Goal: Complete application form

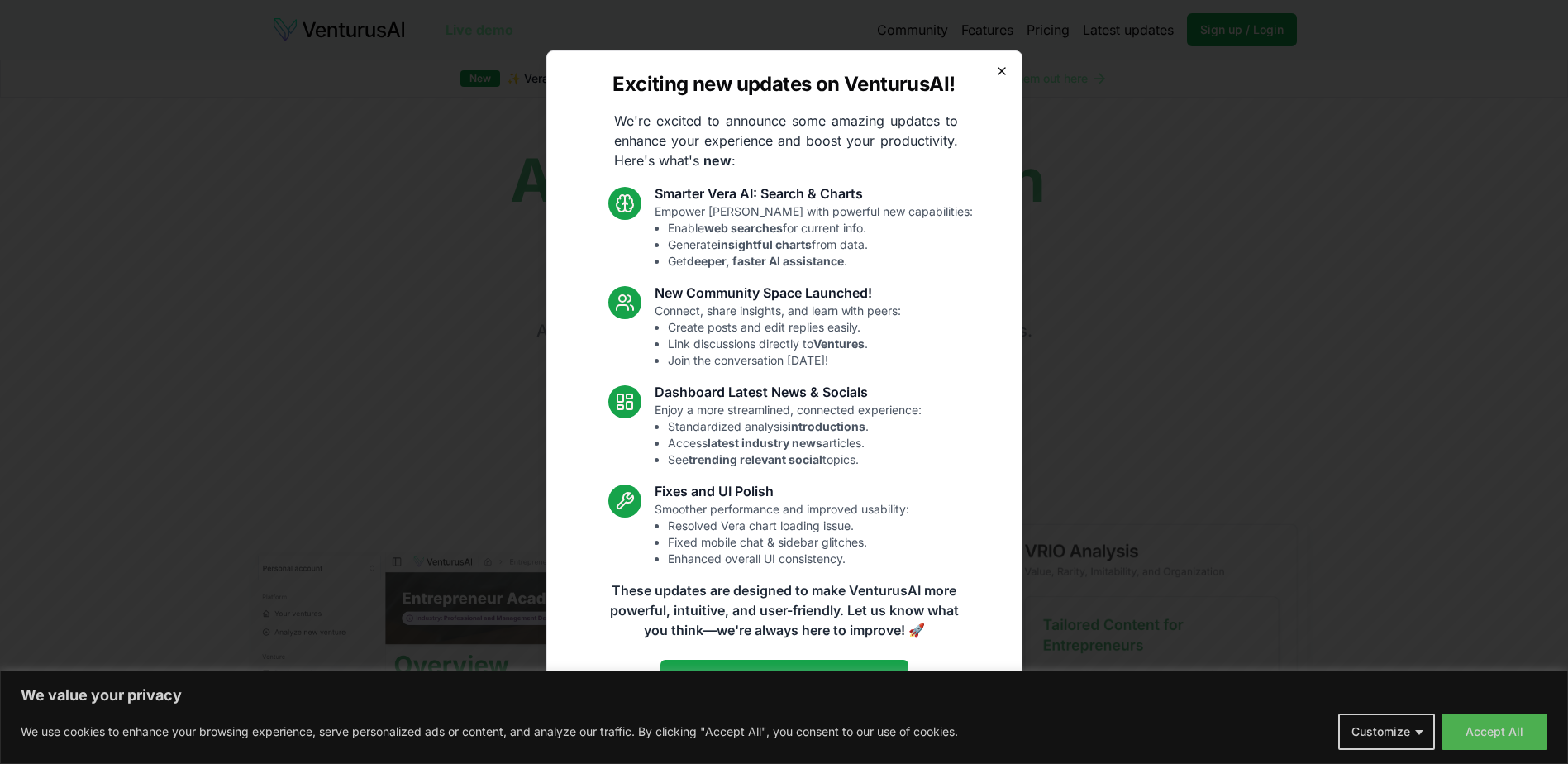
click at [1007, 71] on icon "button" at bounding box center [1002, 71] width 14 height 14
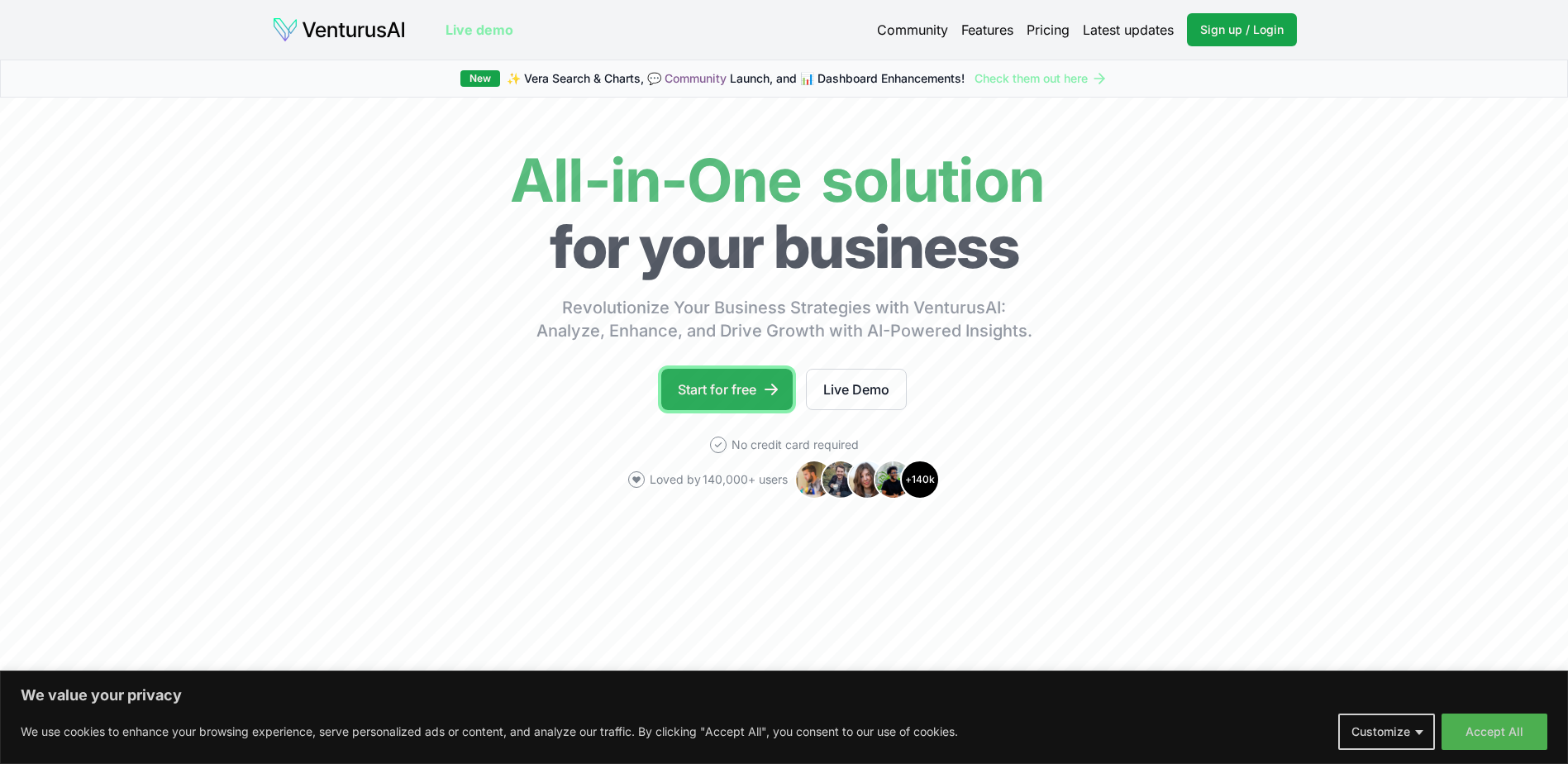
click at [754, 384] on link "Start for free" at bounding box center [726, 390] width 131 height 42
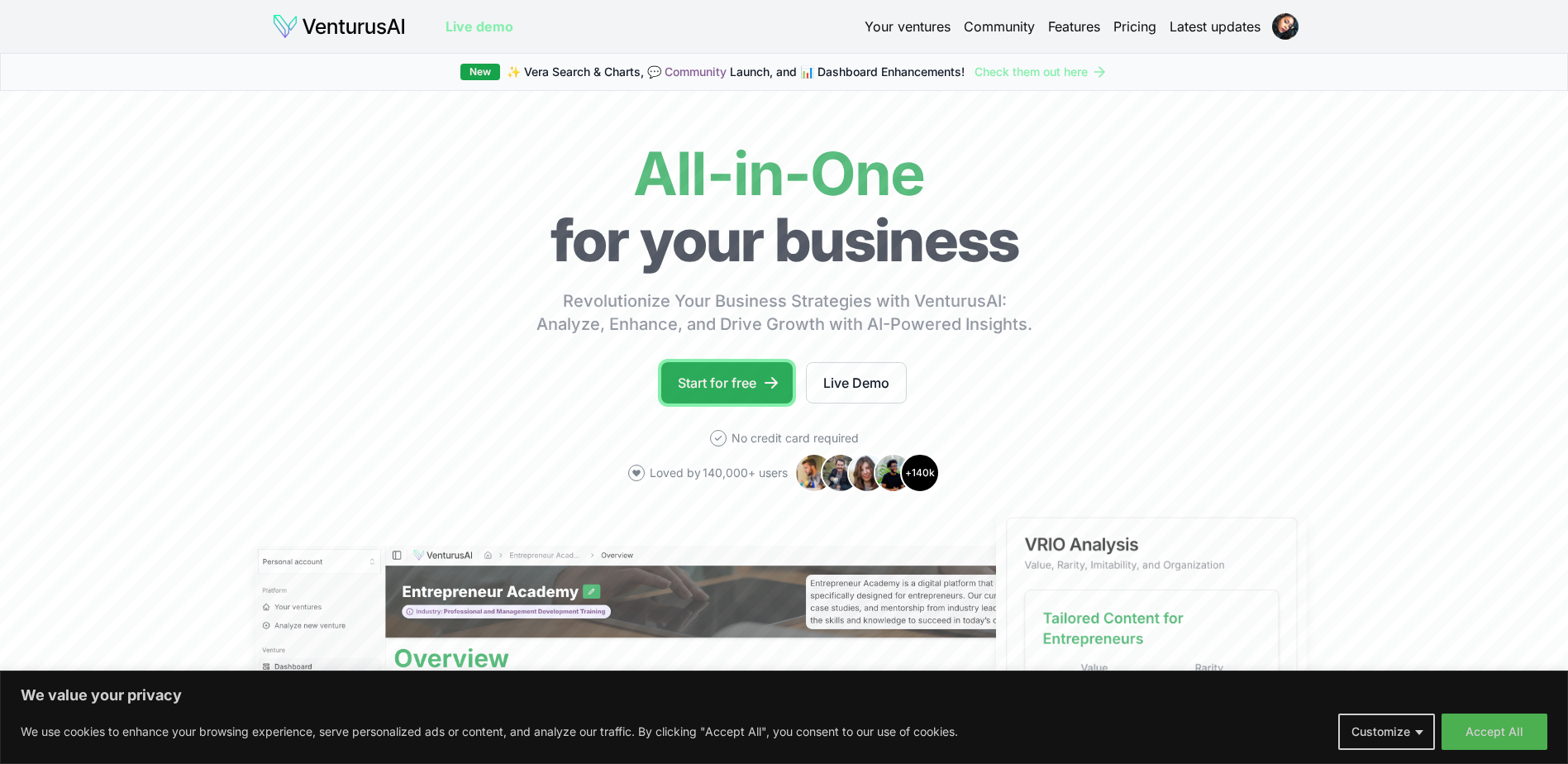
click at [720, 380] on link "Start for free" at bounding box center [726, 382] width 131 height 42
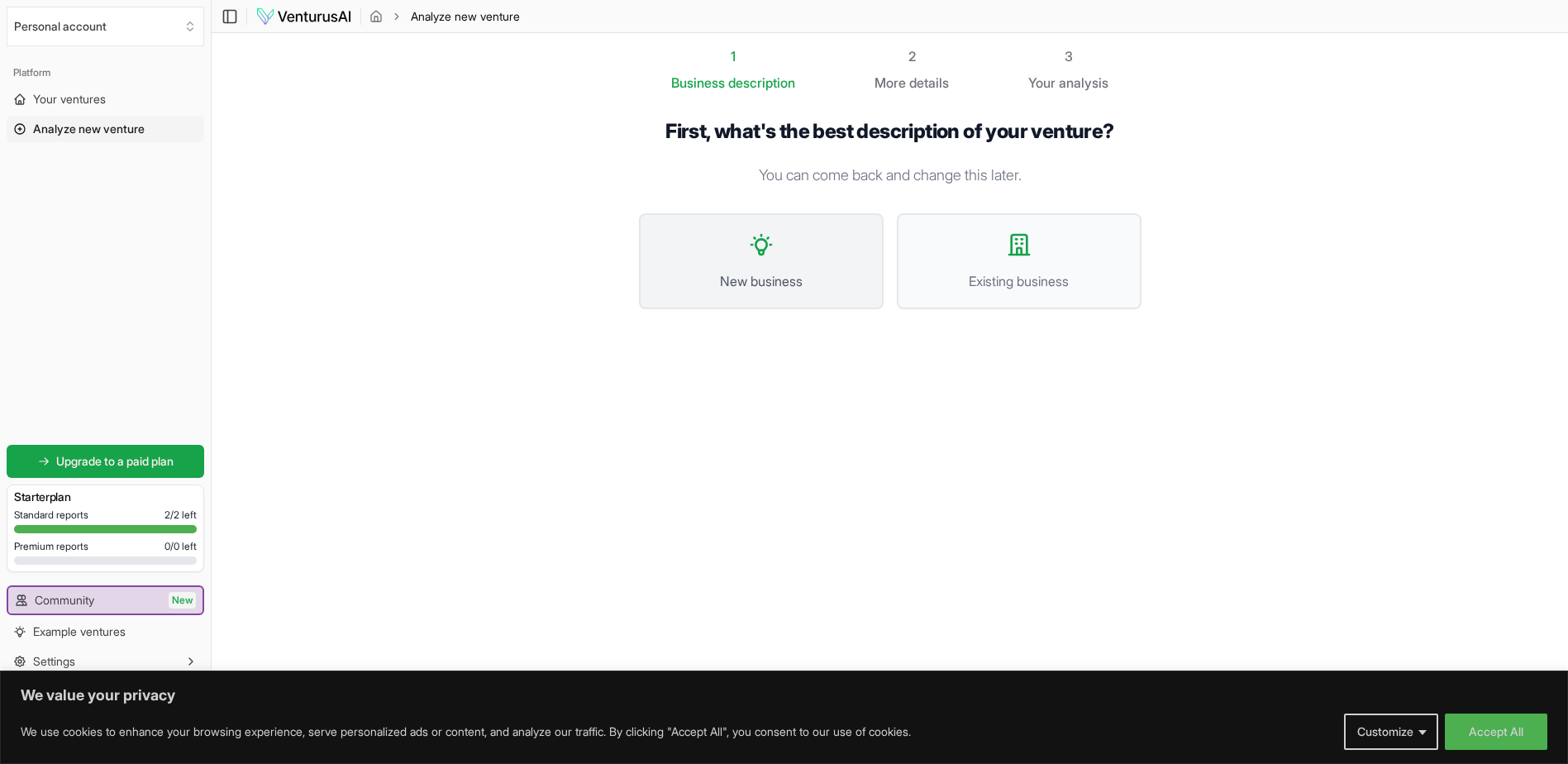
click at [768, 251] on icon at bounding box center [760, 244] width 26 height 26
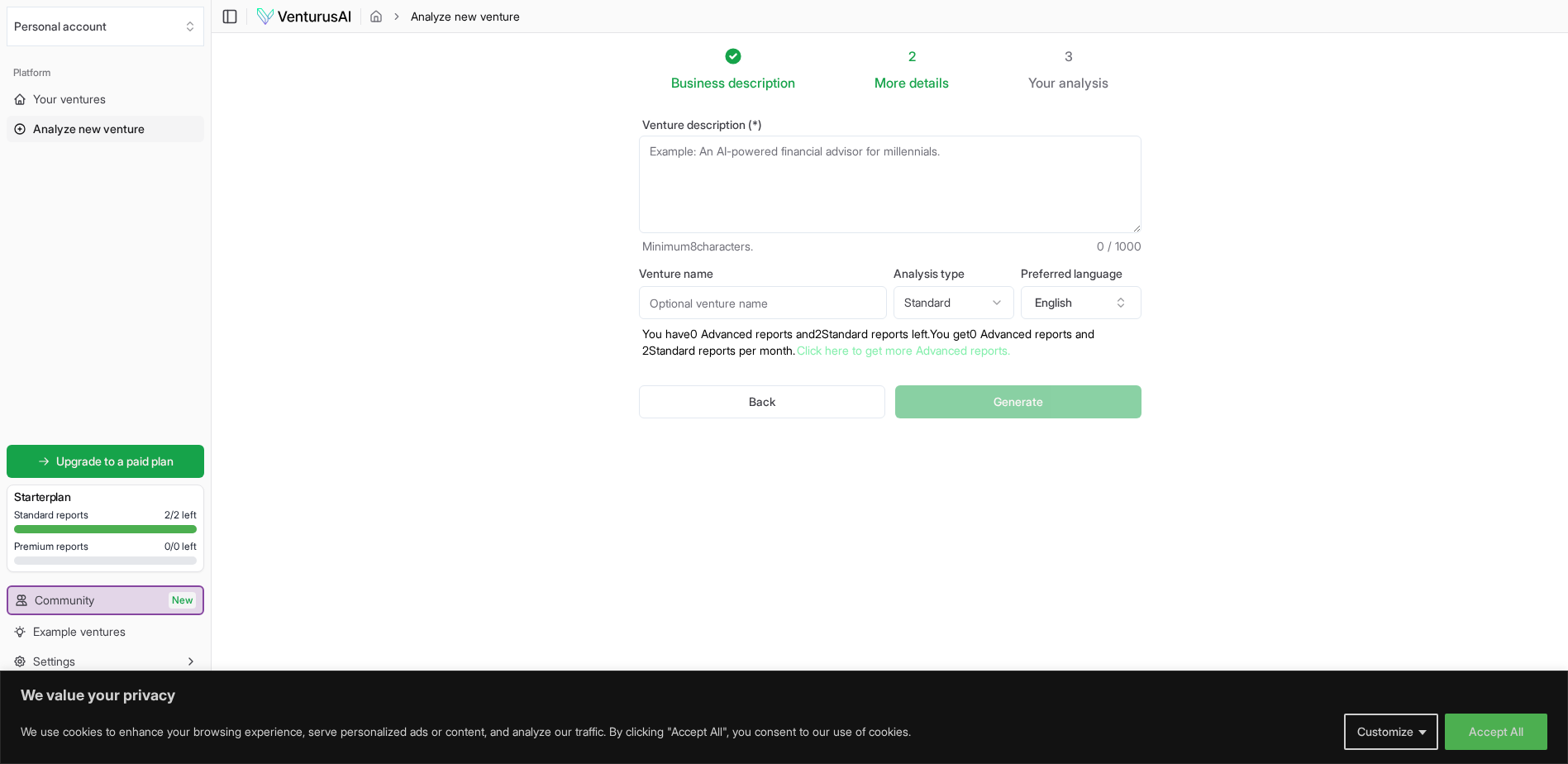
click at [909, 198] on textarea "Venture description (*)" at bounding box center [890, 185] width 502 height 98
type textarea "Travel focused homeschool education company"
click at [751, 310] on input "Venture name" at bounding box center [763, 303] width 248 height 33
